Goal: Task Accomplishment & Management: Use online tool/utility

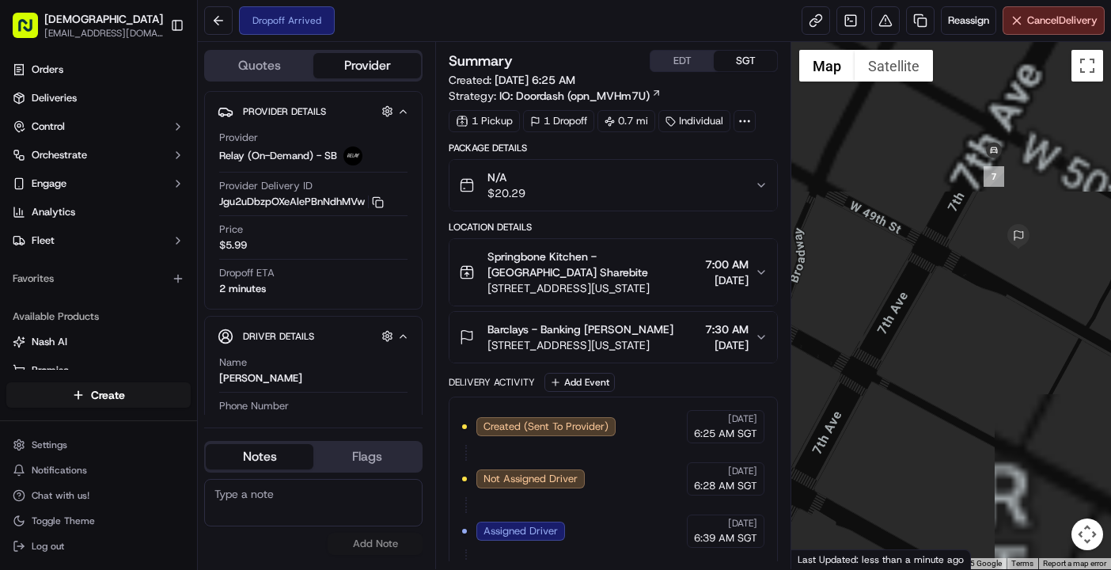
drag, startPoint x: 938, startPoint y: 196, endPoint x: 932, endPoint y: 283, distance: 87.3
click at [932, 283] on div at bounding box center [952, 305] width 320 height 527
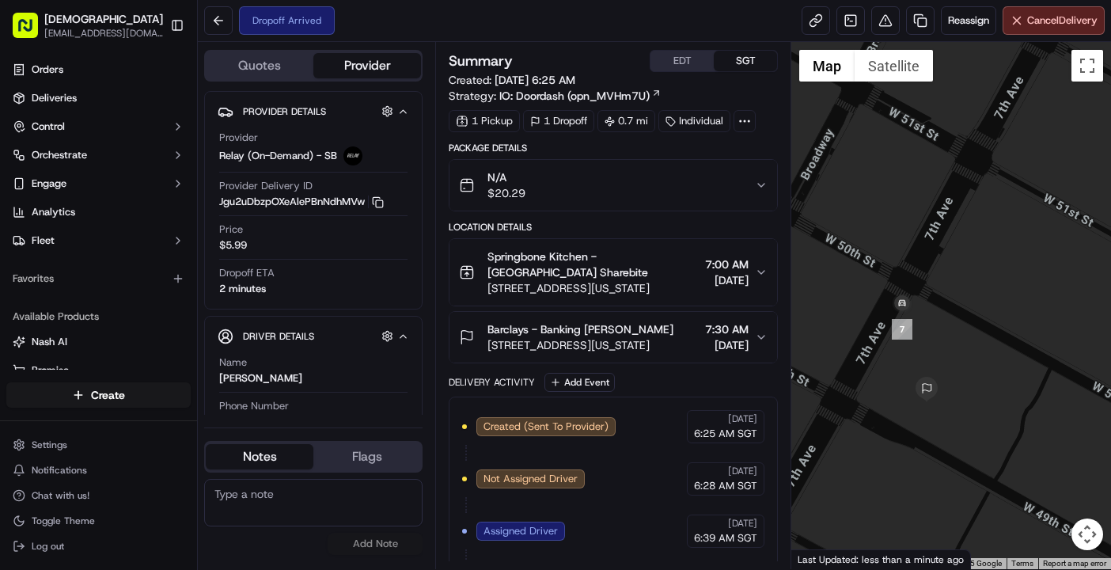
drag, startPoint x: 887, startPoint y: 344, endPoint x: 955, endPoint y: 355, distance: 69.1
click at [955, 355] on div at bounding box center [952, 305] width 320 height 527
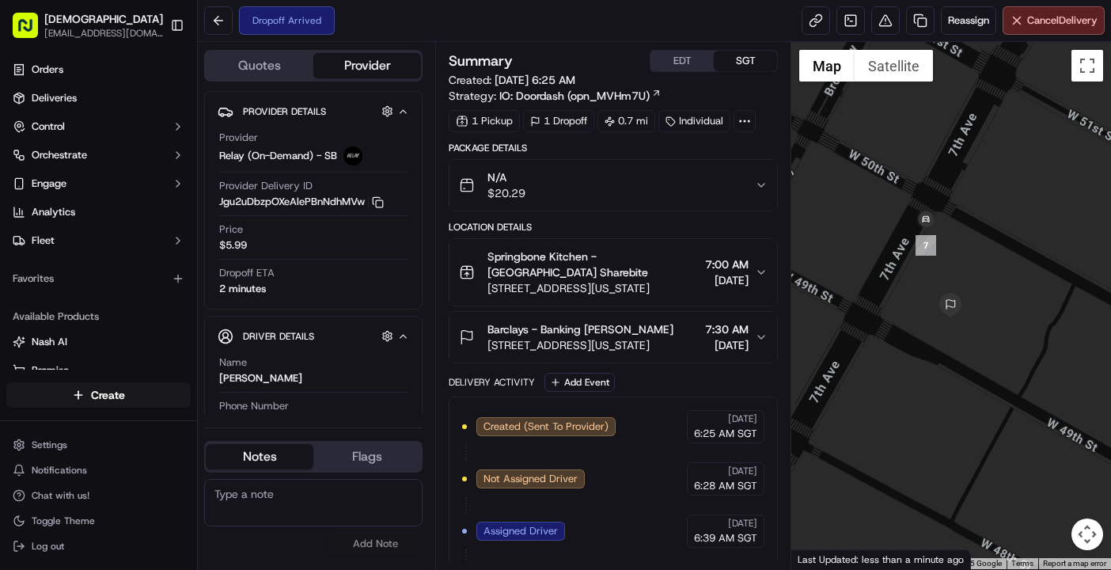
drag, startPoint x: 872, startPoint y: 406, endPoint x: 888, endPoint y: 318, distance: 89.3
click at [888, 318] on div at bounding box center [952, 305] width 320 height 527
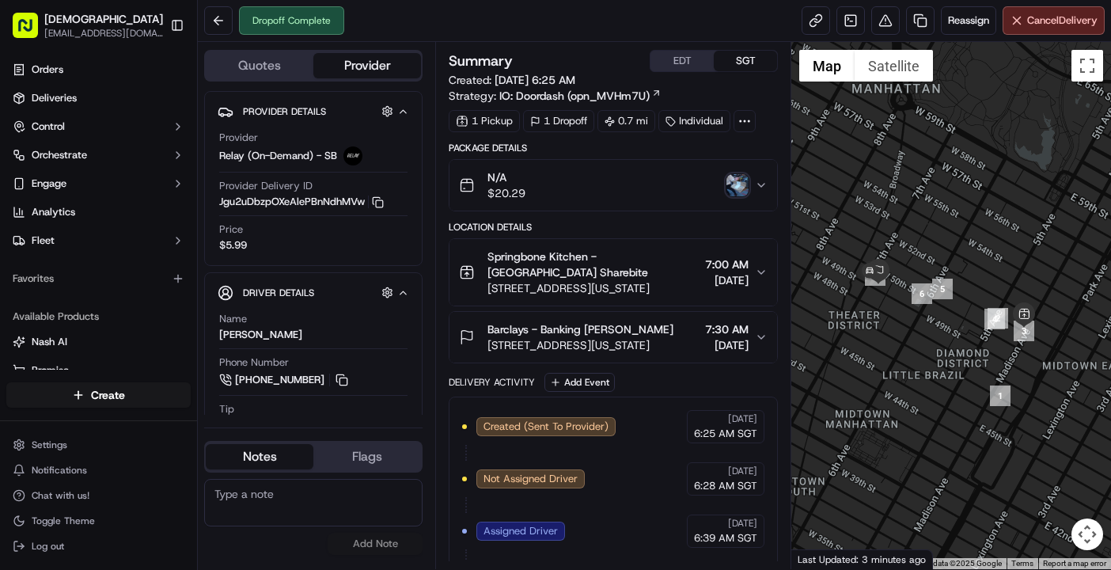
click at [735, 185] on img "button" at bounding box center [738, 185] width 22 height 22
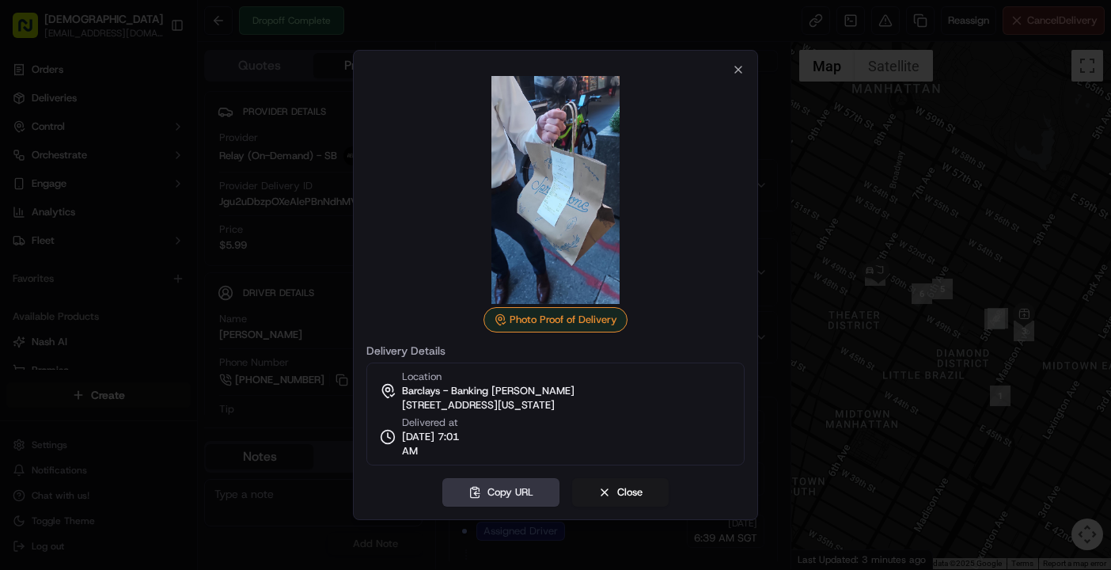
click at [503, 496] on button "Copy URL" at bounding box center [501, 492] width 117 height 28
